Goal: Task Accomplishment & Management: Manage account settings

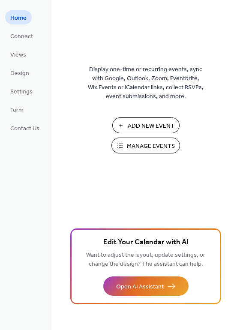
click at [148, 145] on span "Manage Events" at bounding box center [151, 146] width 48 height 9
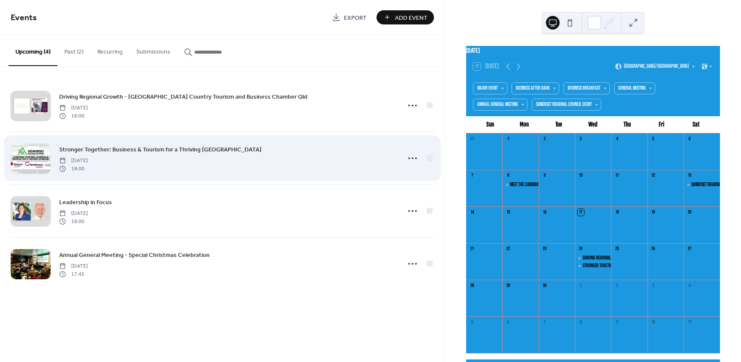
click at [122, 149] on span "Stronger Together: Business & Tourism for a Thriving Somerset" at bounding box center [160, 149] width 202 height 9
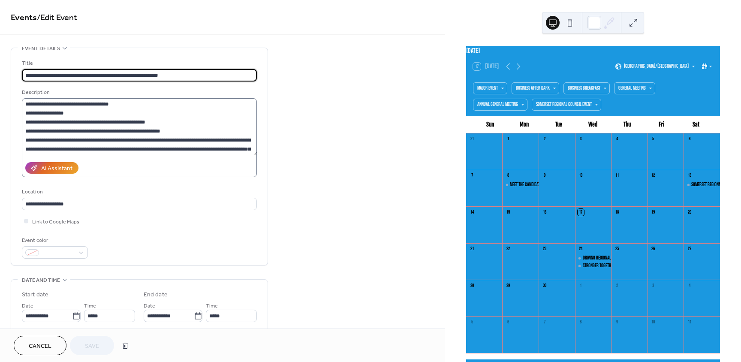
scroll to position [129, 0]
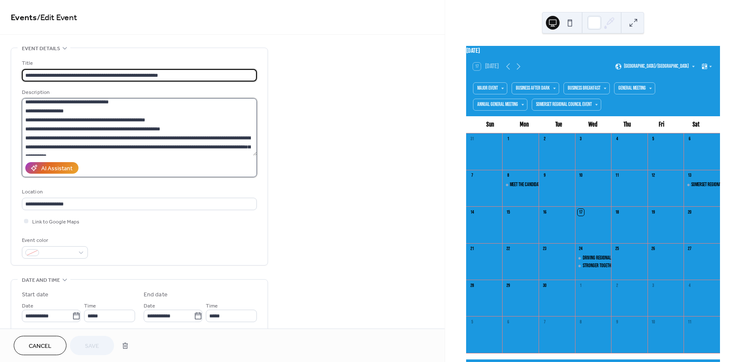
click at [142, 145] on textarea at bounding box center [139, 126] width 235 height 57
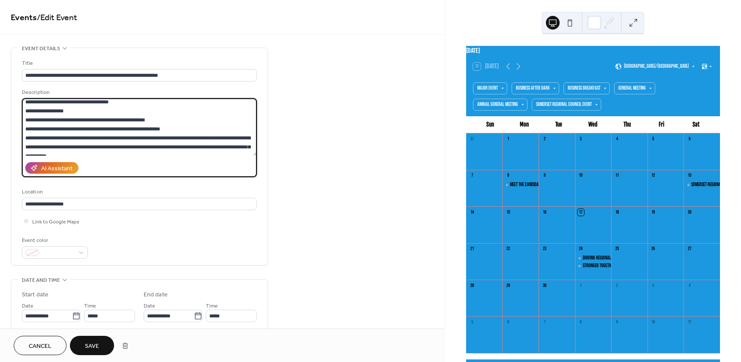
type textarea "**********"
click at [95, 348] on span "Save" at bounding box center [92, 346] width 14 height 9
